Goal: Obtain resource: Obtain resource

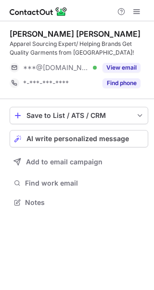
scroll to position [195, 154]
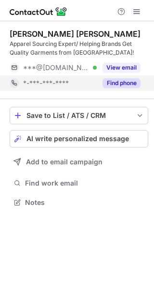
click at [117, 82] on button "Find phone" at bounding box center [122, 83] width 38 height 10
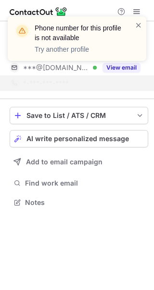
click at [122, 66] on div "Phone number for this profile is not available Try another profile" at bounding box center [77, 42] width 154 height 71
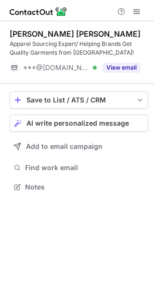
click at [122, 66] on button "View email" at bounding box center [122, 68] width 38 height 10
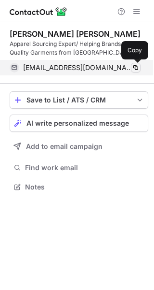
click at [135, 68] on span at bounding box center [136, 68] width 8 height 8
